Goal: Task Accomplishment & Management: Use online tool/utility

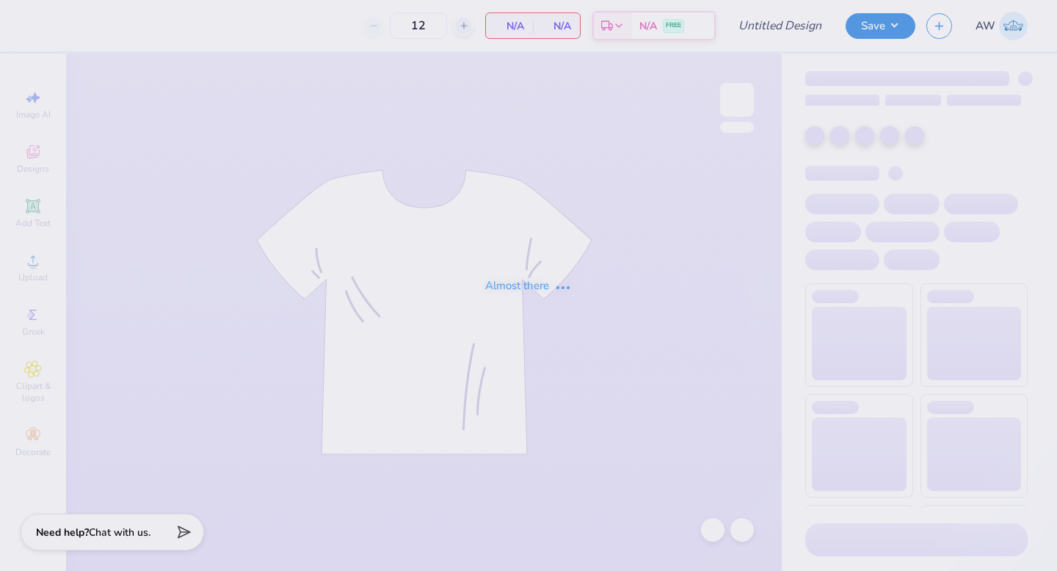
type input "Aces Homecoming Tank"
type input "50"
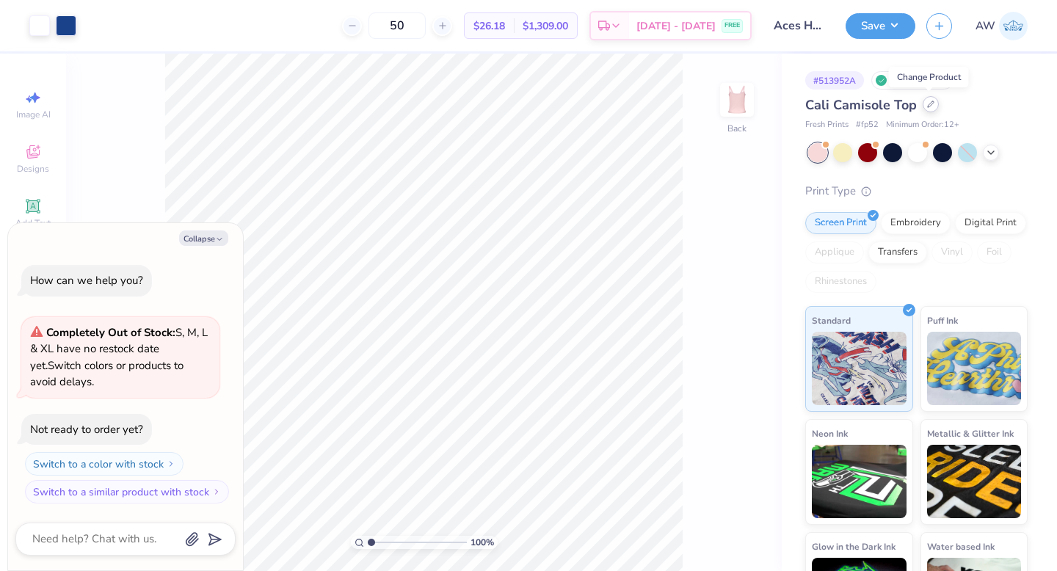
click at [930, 104] on icon at bounding box center [931, 104] width 6 height 6
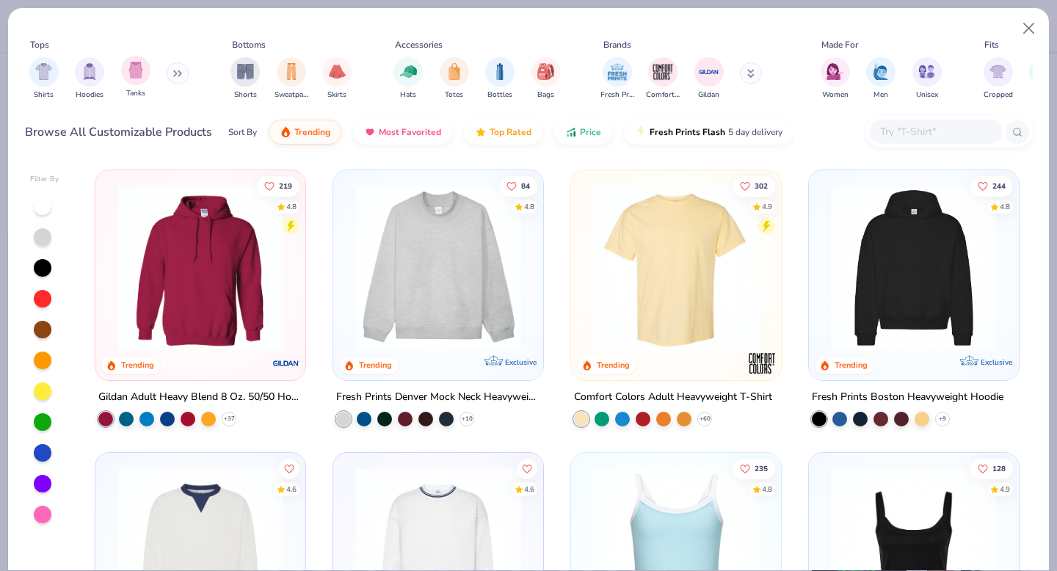
click at [48, 204] on div at bounding box center [43, 207] width 18 height 18
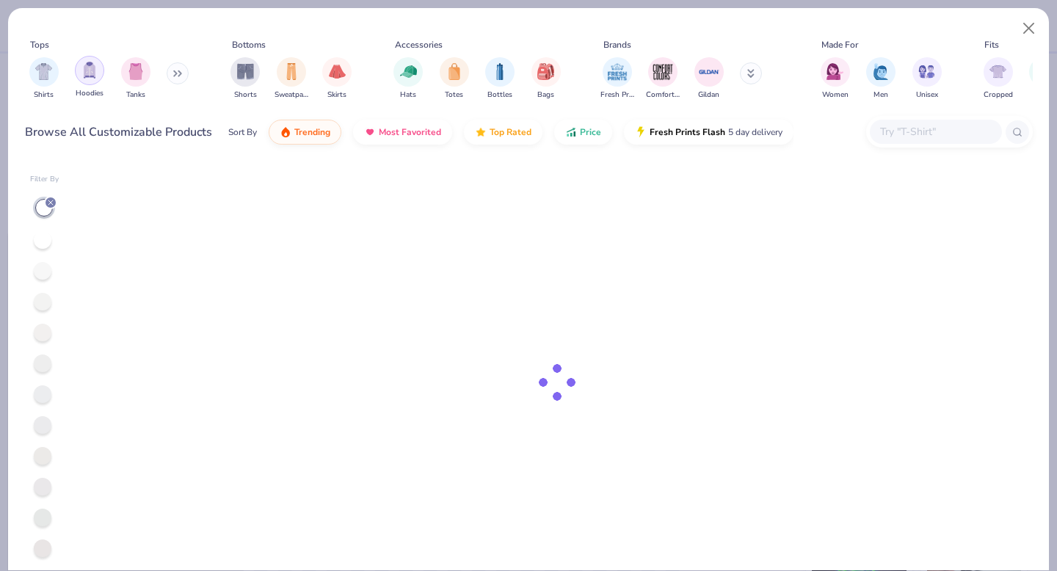
click at [141, 67] on img "filter for Tanks" at bounding box center [136, 71] width 16 height 17
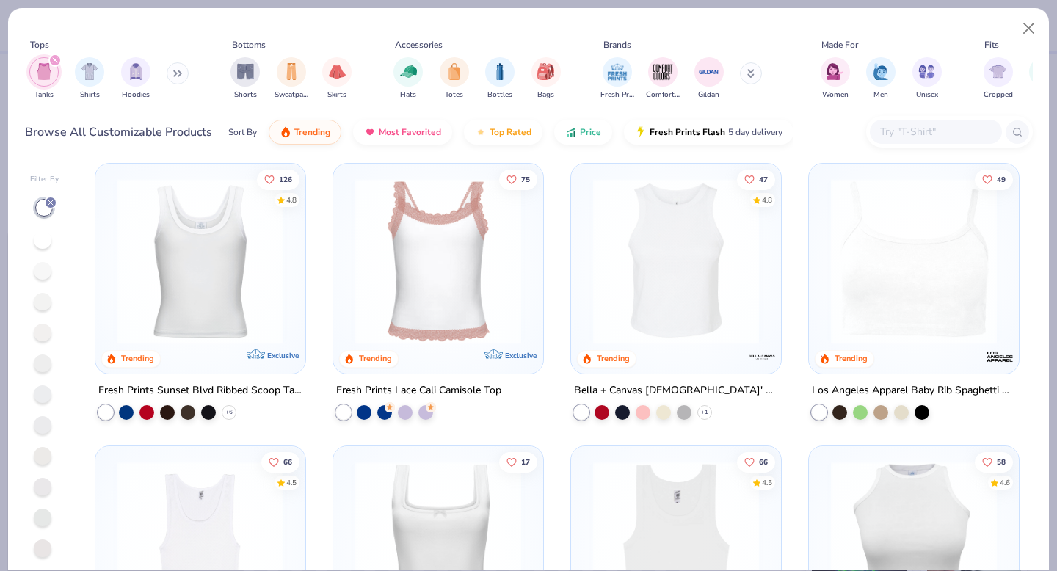
scroll to position [281, 0]
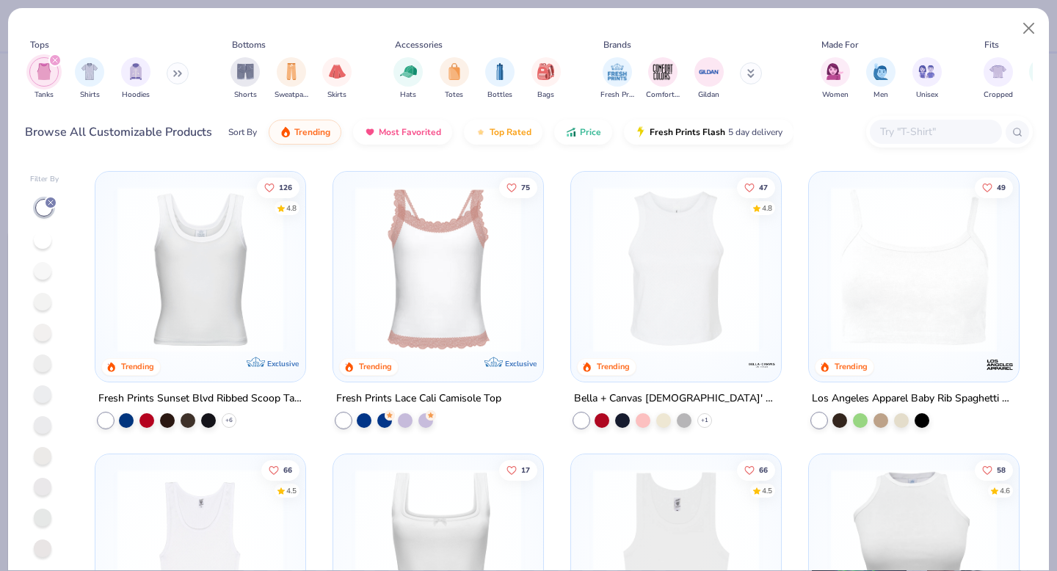
click at [663, 339] on img at bounding box center [676, 270] width 181 height 166
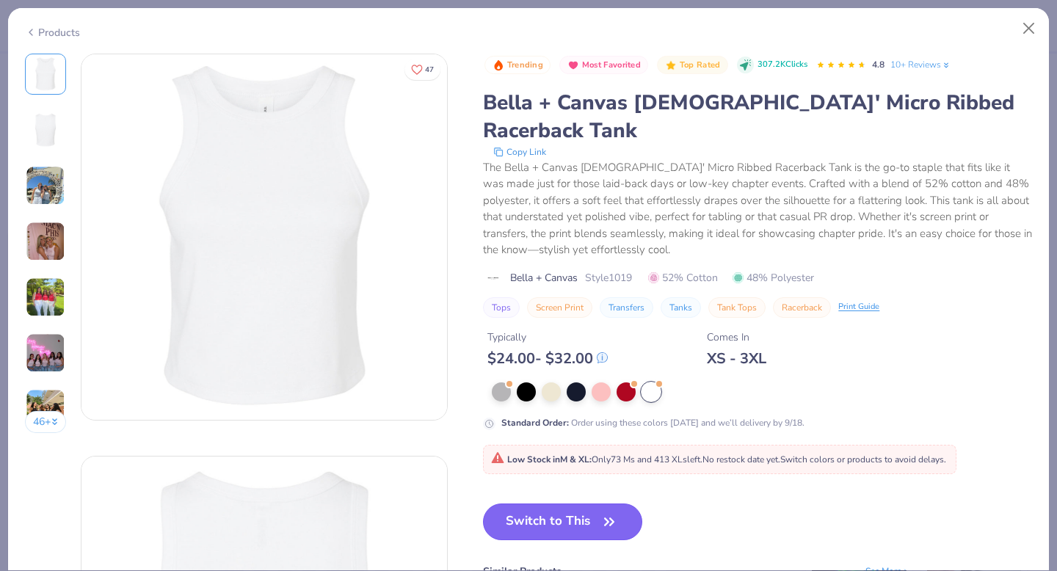
click at [606, 512] on icon "button" at bounding box center [609, 522] width 21 height 21
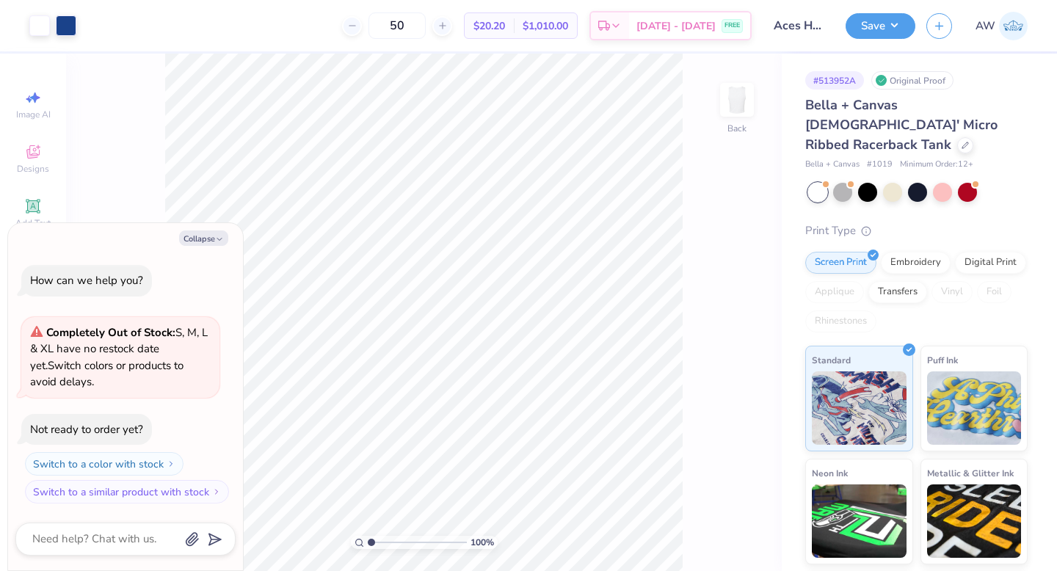
click at [883, 159] on span "# 1019" at bounding box center [880, 165] width 26 height 12
copy span "1019"
click at [156, 380] on div "Completely Out of Stock: S, M, L & XL have no restock date yet. Switch colors o…" at bounding box center [120, 358] width 181 height 66
click at [198, 244] on button "Collapse" at bounding box center [203, 238] width 49 height 15
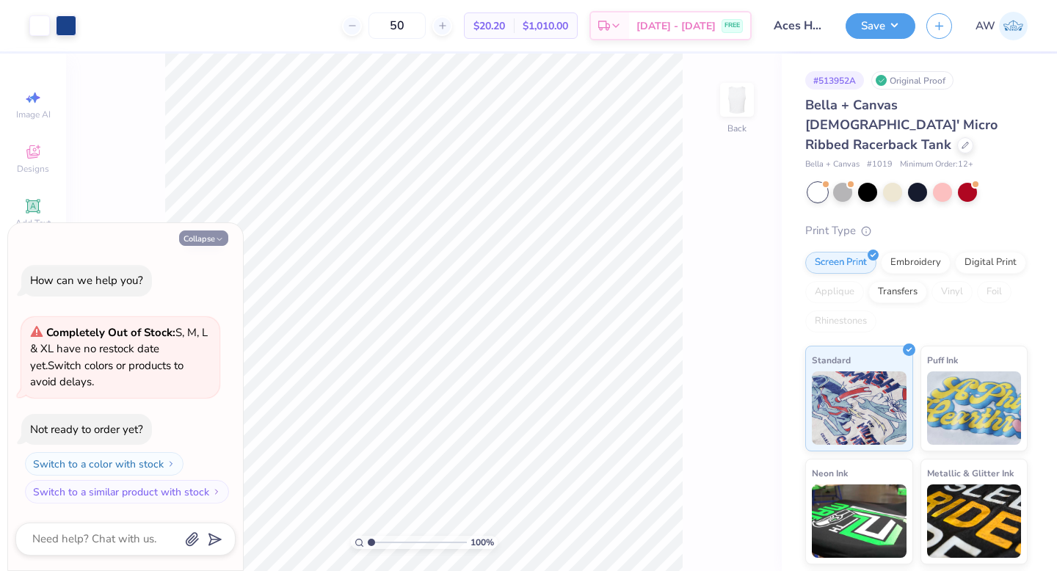
type textarea "x"
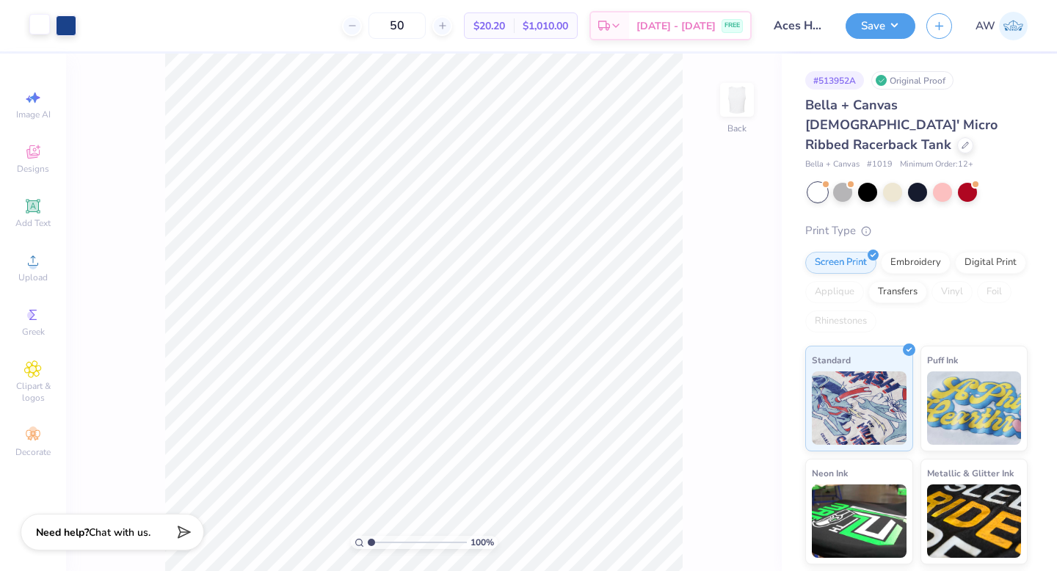
click at [41, 26] on div at bounding box center [39, 24] width 21 height 21
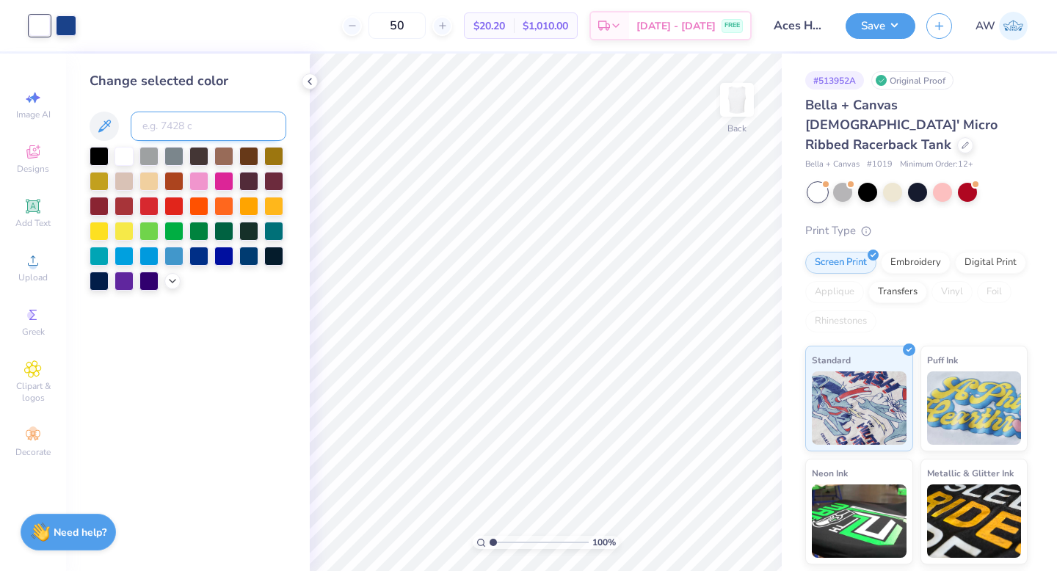
click at [219, 129] on input at bounding box center [209, 126] width 156 height 29
type input "7687"
click at [308, 78] on icon at bounding box center [310, 82] width 12 height 12
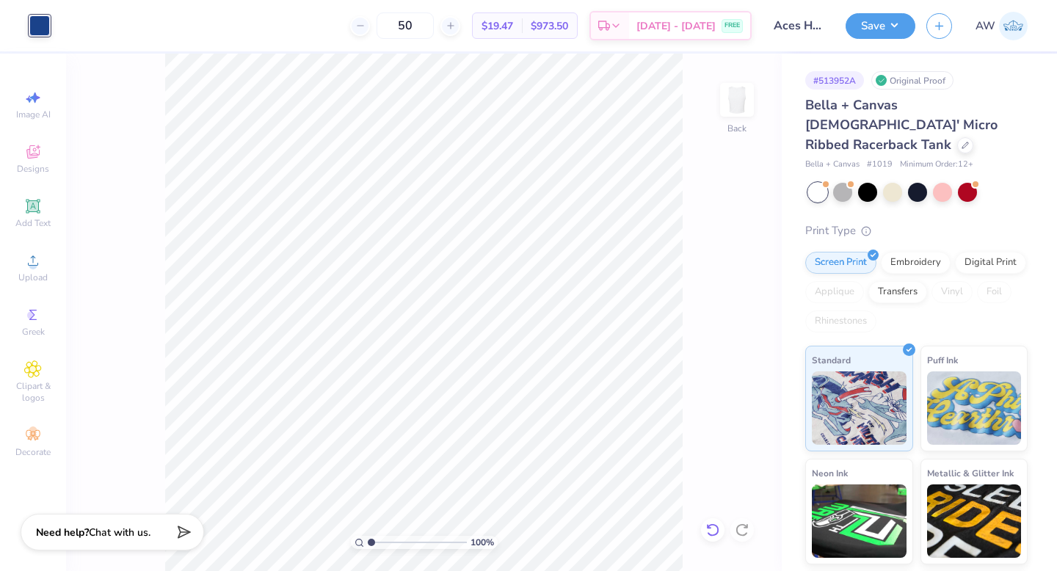
click at [714, 534] on icon at bounding box center [713, 530] width 15 height 15
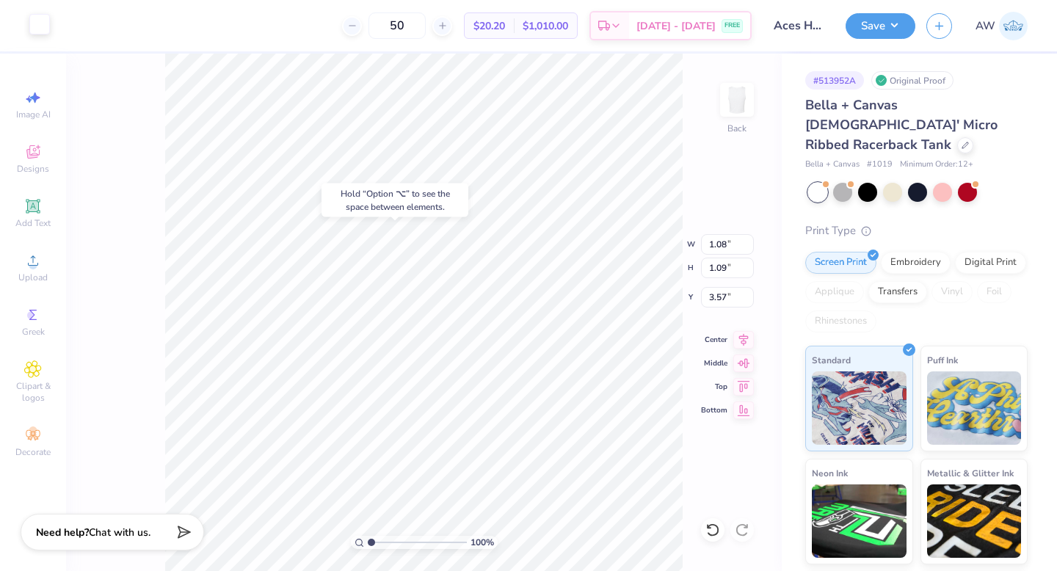
click at [38, 29] on div at bounding box center [39, 24] width 21 height 21
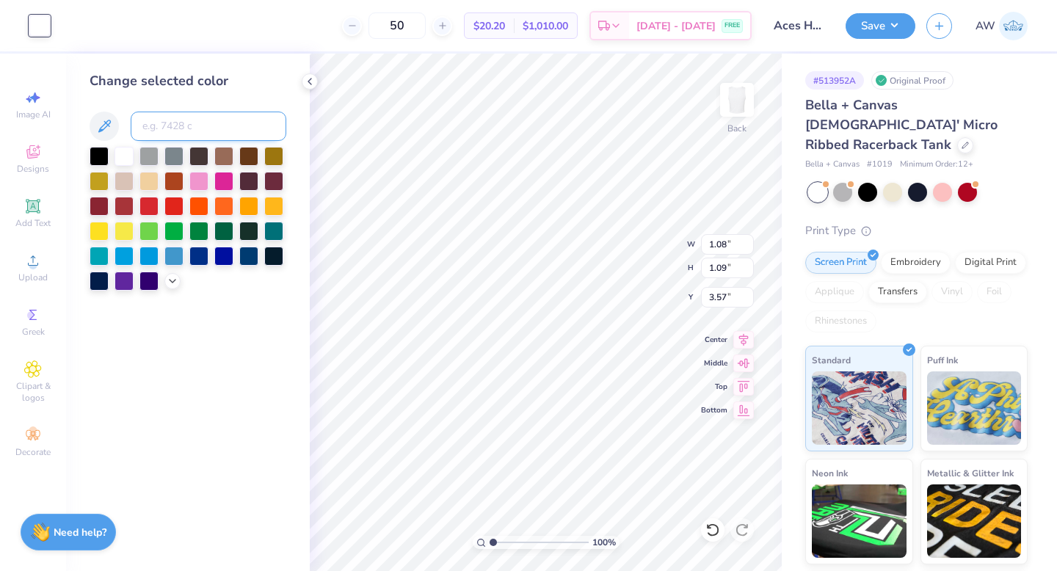
click at [227, 131] on input at bounding box center [209, 126] width 156 height 29
type input "7687"
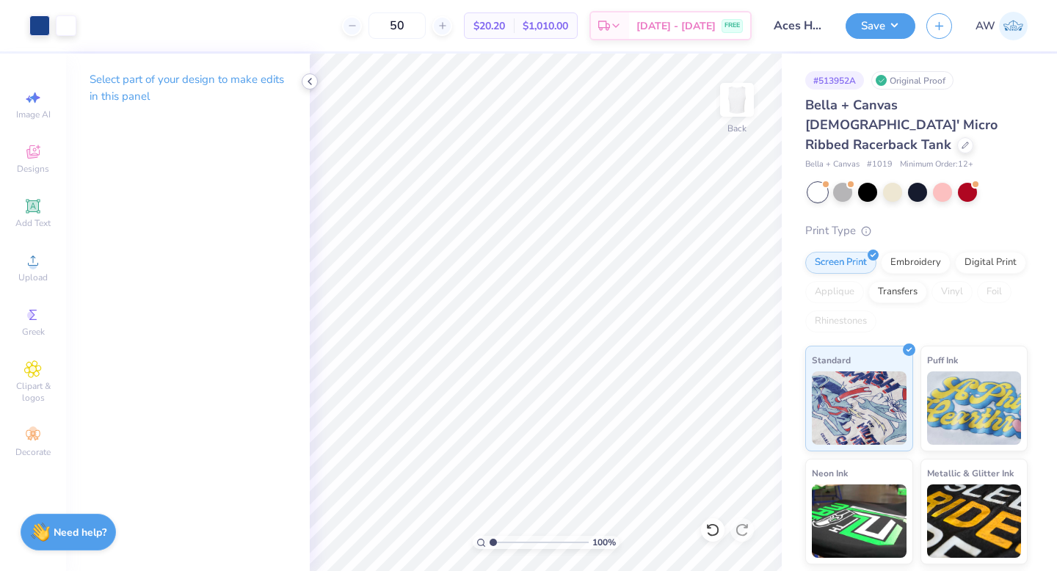
click at [305, 81] on icon at bounding box center [310, 82] width 12 height 12
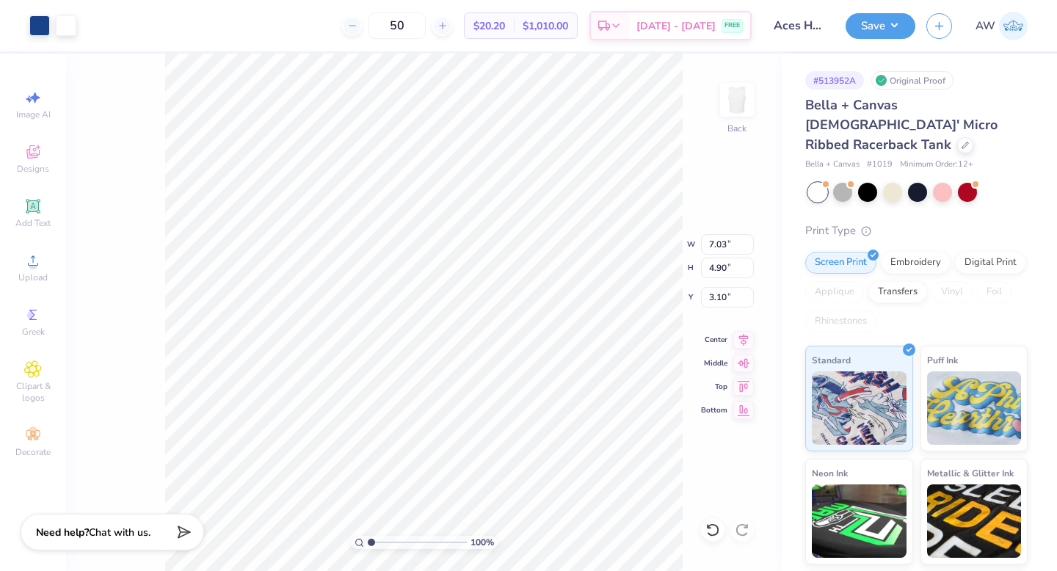
type input "3.10"
click at [704, 26] on span "[DATE] - [DATE]" at bounding box center [676, 28] width 79 height 15
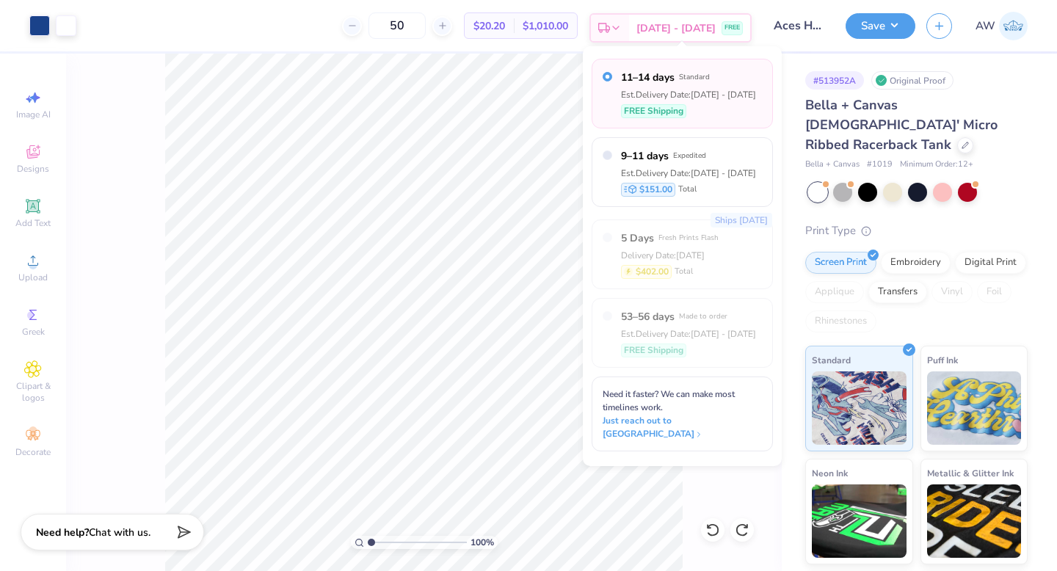
click at [705, 26] on span "[DATE] - [DATE]" at bounding box center [676, 28] width 79 height 15
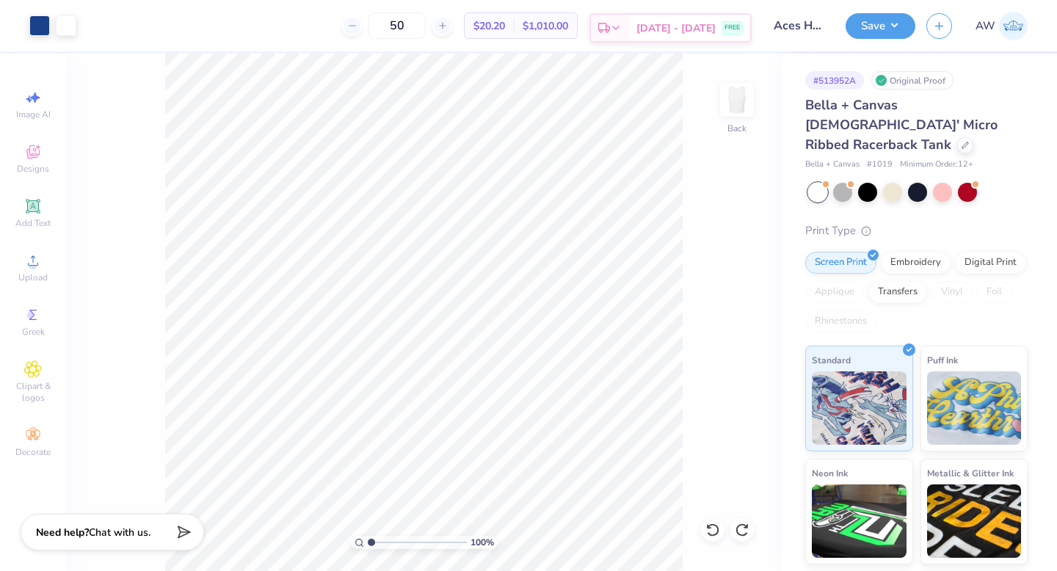
click at [705, 27] on span "[DATE] - [DATE]" at bounding box center [676, 28] width 79 height 15
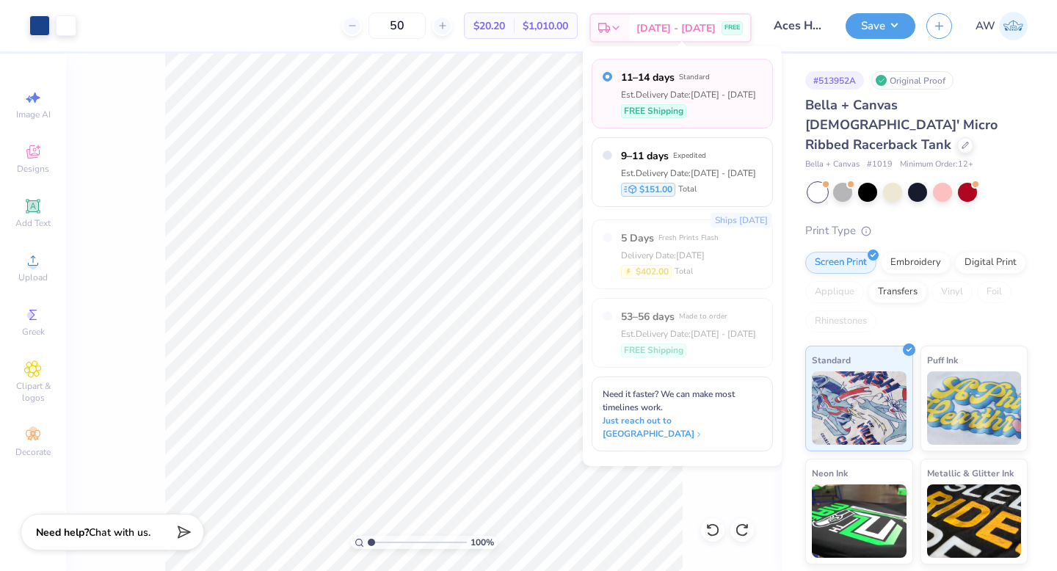
click at [705, 26] on span "[DATE] - [DATE]" at bounding box center [676, 28] width 79 height 15
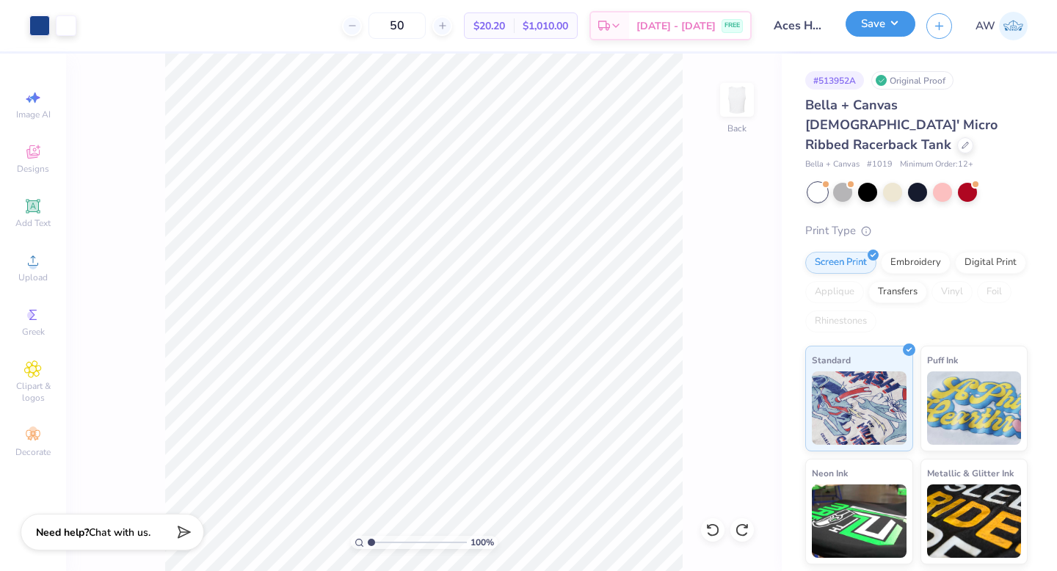
click at [889, 33] on button "Save" at bounding box center [881, 24] width 70 height 26
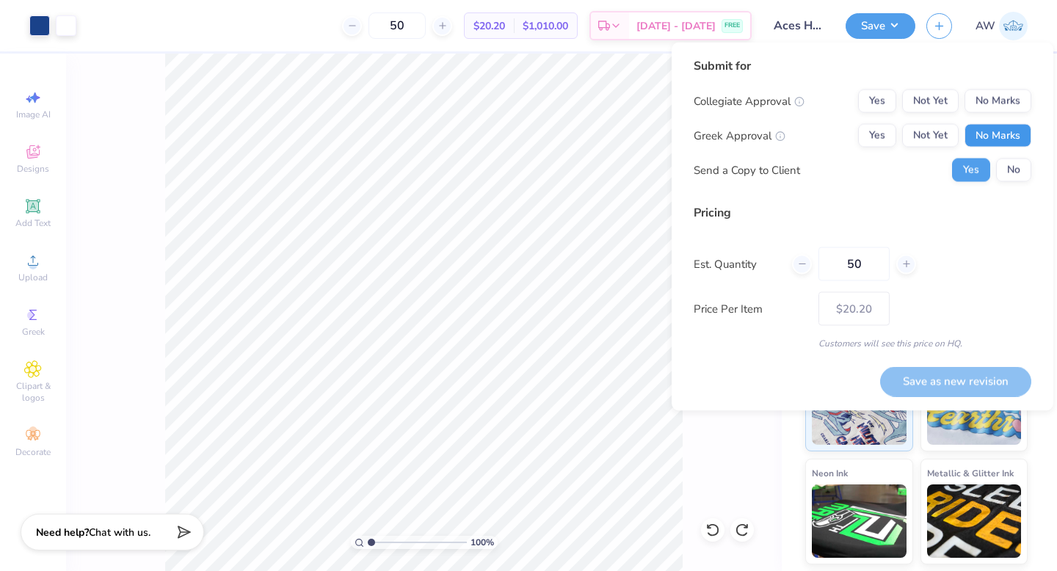
click at [999, 134] on button "No Marks" at bounding box center [998, 135] width 67 height 23
click at [999, 103] on button "No Marks" at bounding box center [998, 101] width 67 height 23
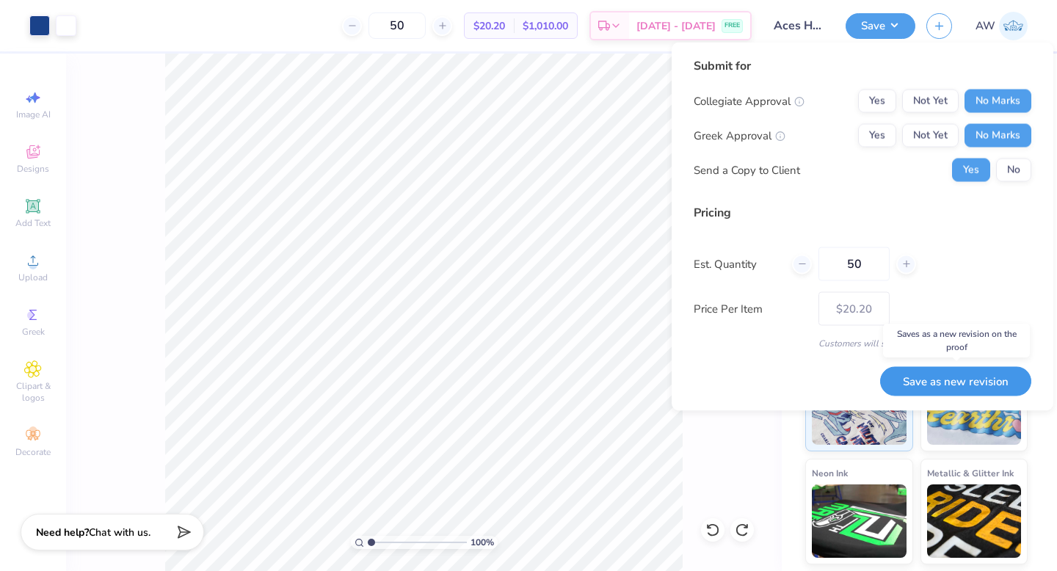
click at [988, 383] on button "Save as new revision" at bounding box center [955, 381] width 151 height 30
type input "$20.20"
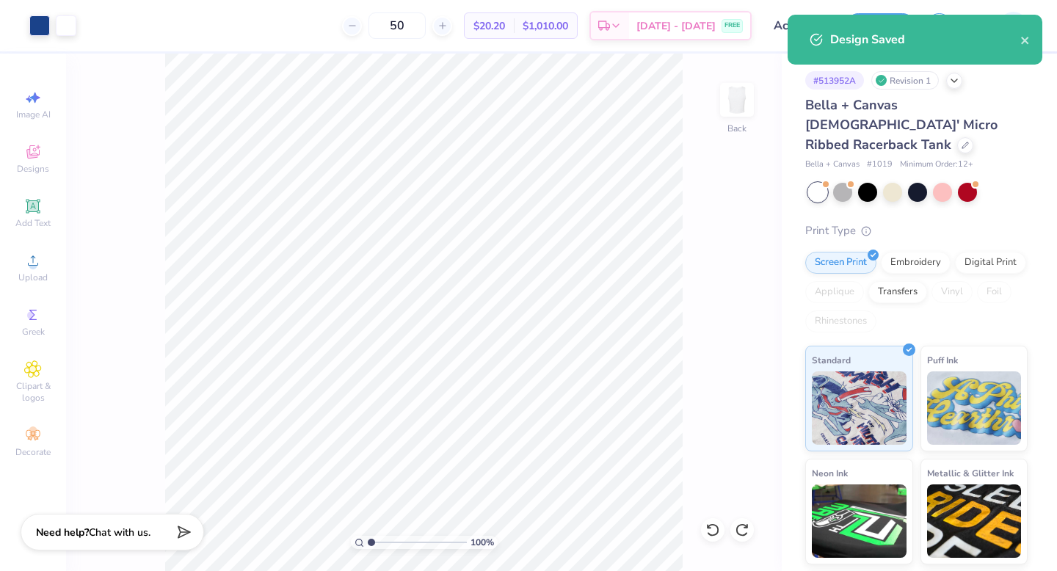
click at [919, 222] on div "Print Type" at bounding box center [917, 230] width 222 height 17
